Goal: Find specific page/section: Find specific page/section

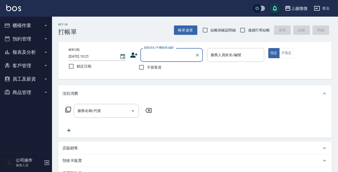
click at [32, 23] on button "櫃檯作業" at bounding box center [26, 26] width 48 height 14
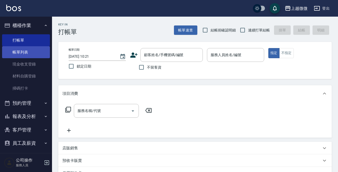
click at [16, 51] on link "帳單列表" at bounding box center [26, 52] width 48 height 12
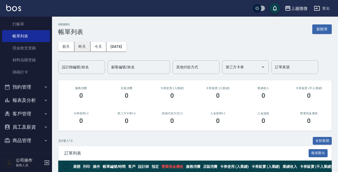
click at [79, 44] on button "昨天" at bounding box center [82, 47] width 16 height 10
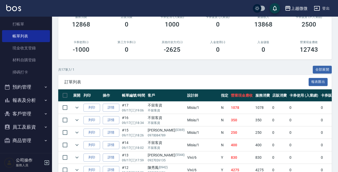
scroll to position [28, 0]
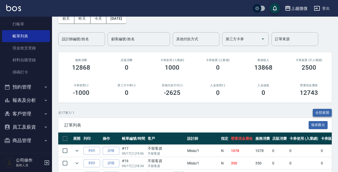
click at [326, 111] on button "全部展開" at bounding box center [322, 113] width 19 height 8
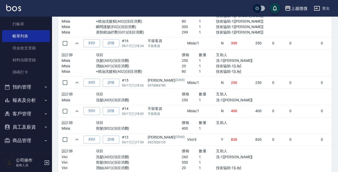
scroll to position [210, 0]
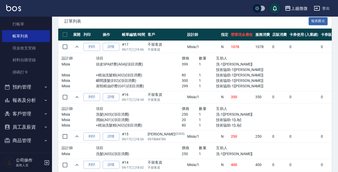
click at [28, 137] on button "商品管理" at bounding box center [26, 141] width 48 height 14
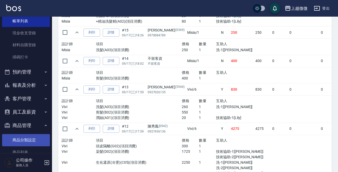
scroll to position [44, 0]
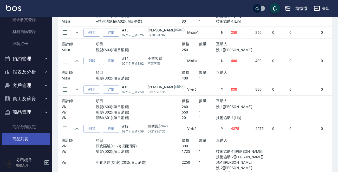
click at [23, 140] on link "商品列表" at bounding box center [26, 139] width 48 height 12
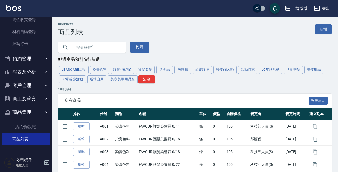
type input "R"
type input "PF1"
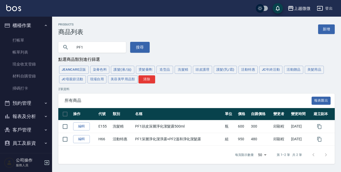
click at [14, 6] on img at bounding box center [13, 8] width 15 height 7
